Goal: Navigation & Orientation: Find specific page/section

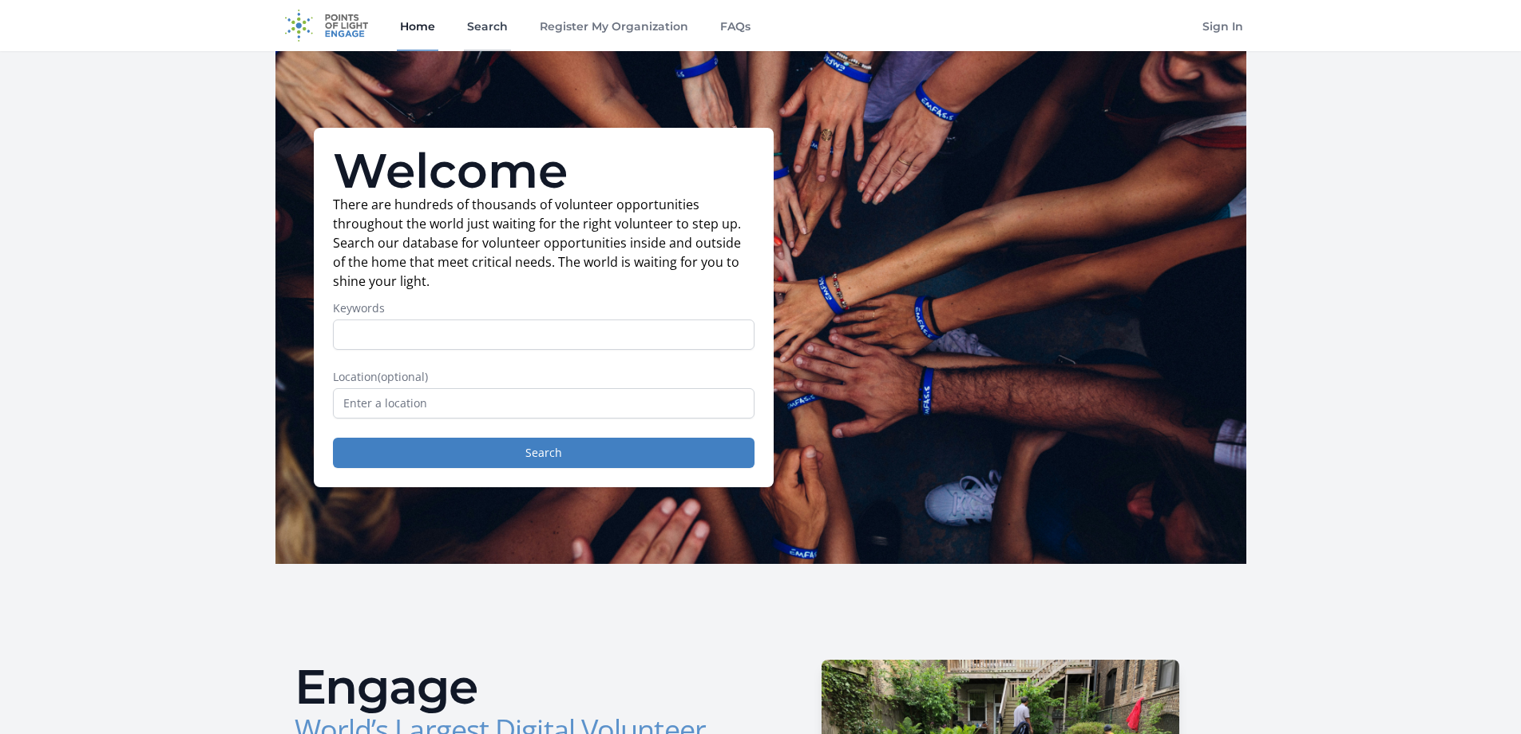
click at [491, 26] on link "Search" at bounding box center [487, 25] width 47 height 51
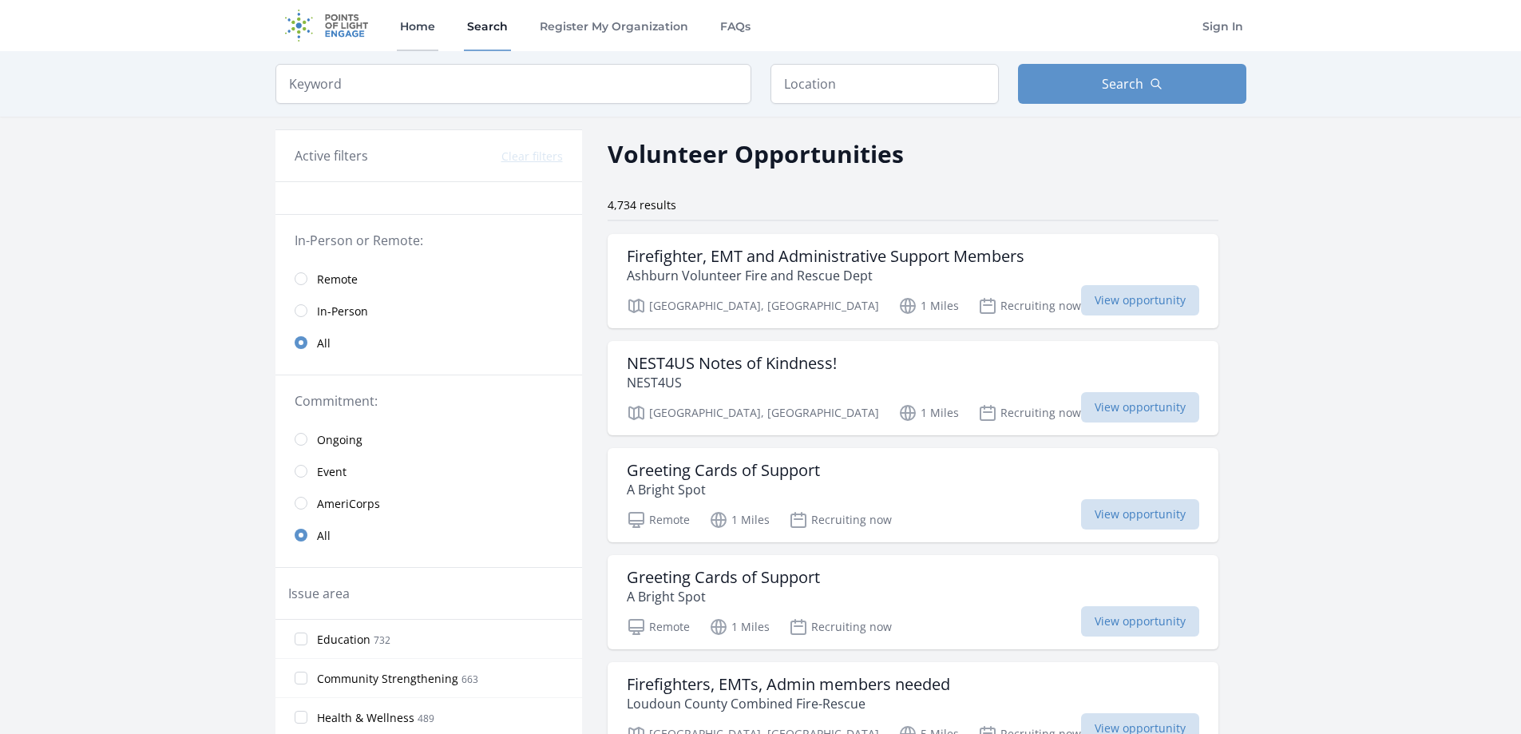
click at [404, 34] on link "Home" at bounding box center [418, 25] width 42 height 51
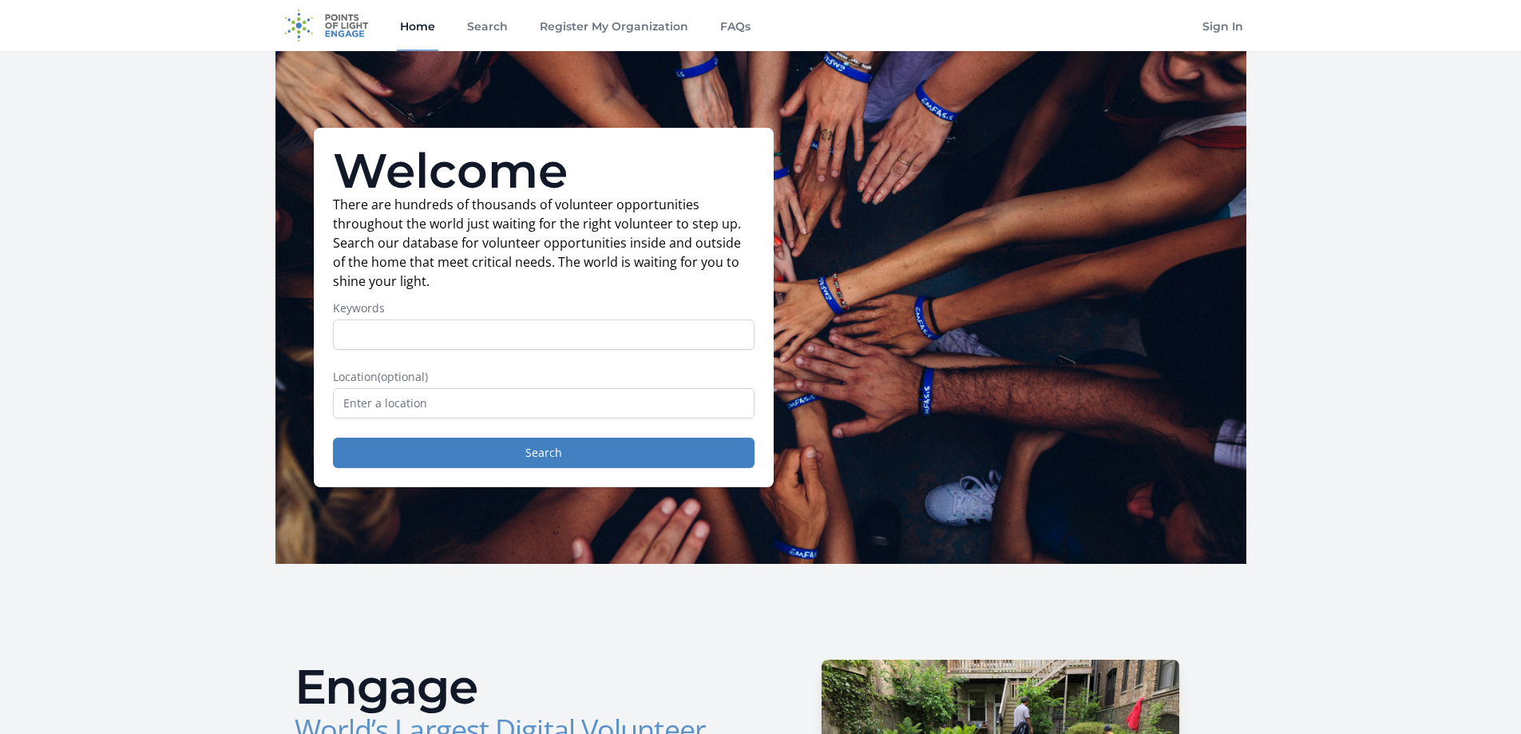
click at [268, 22] on div "Home Search Register My Organization FAQs Sign In" at bounding box center [761, 25] width 1022 height 51
click at [294, 24] on img at bounding box center [327, 25] width 103 height 51
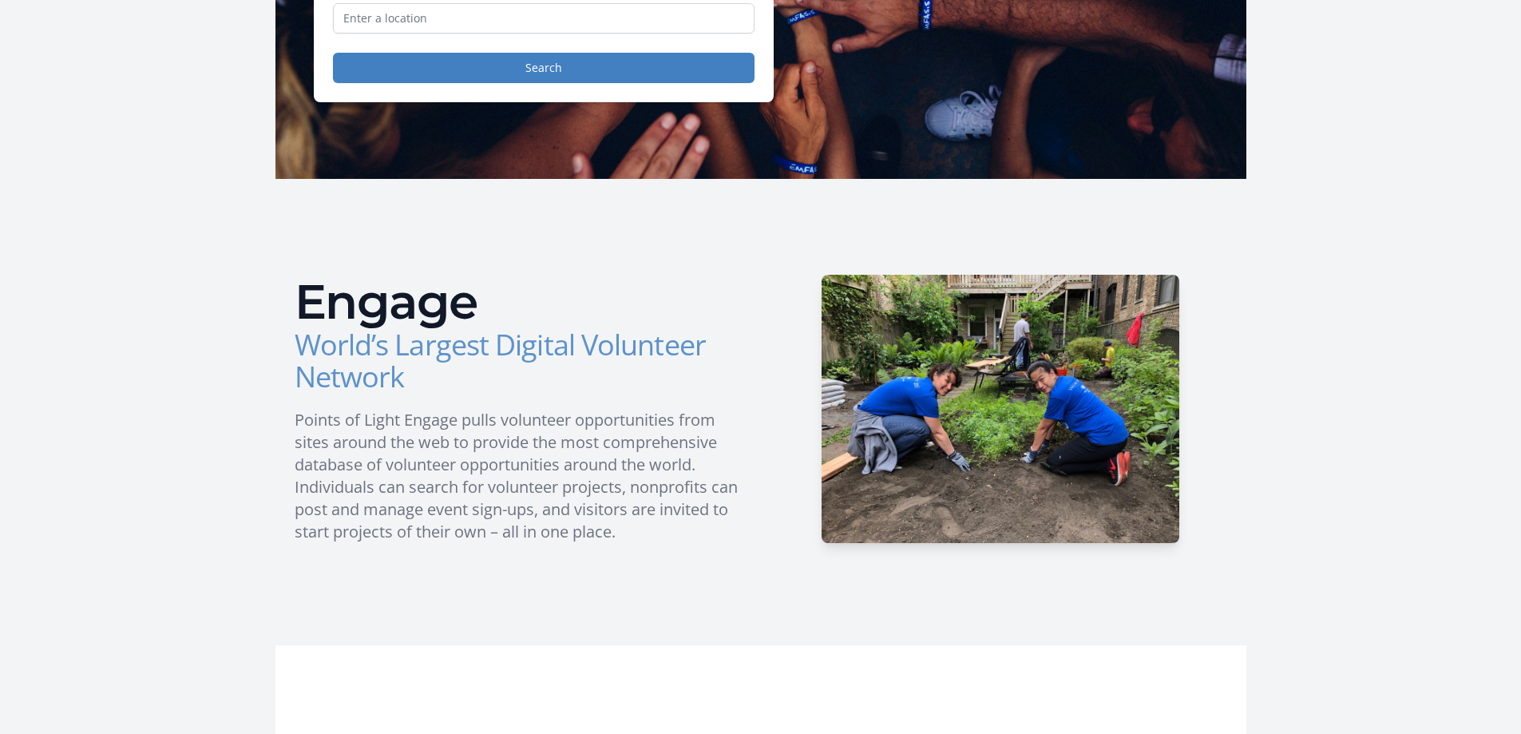
scroll to position [240, 0]
